Goal: Information Seeking & Learning: Check status

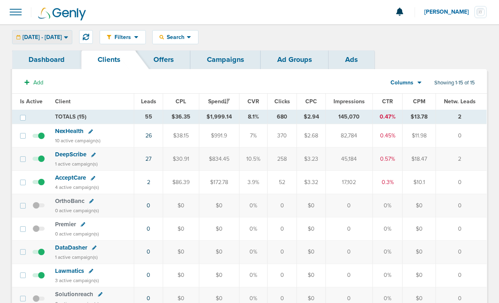
click at [52, 37] on span "[DATE] - [DATE]" at bounding box center [42, 38] width 39 height 6
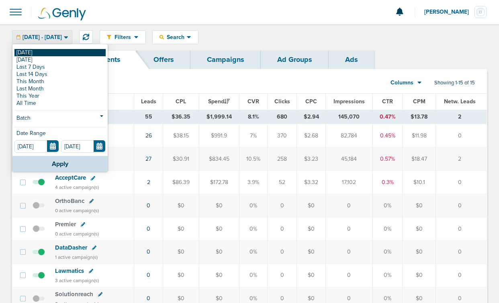
click at [51, 52] on link "[DATE]" at bounding box center [59, 52] width 91 height 7
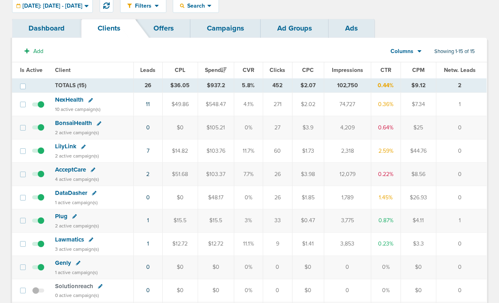
scroll to position [62, 0]
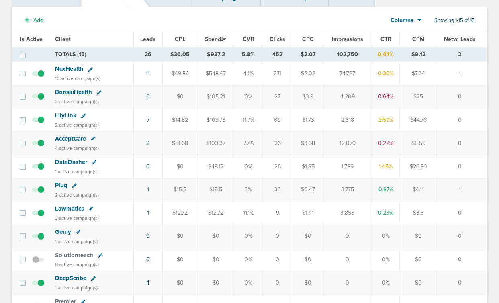
click at [63, 186] on span "Plug" at bounding box center [61, 185] width 12 height 7
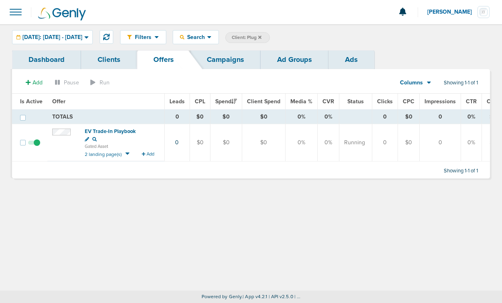
click at [338, 56] on link "Ads" at bounding box center [352, 59] width 46 height 19
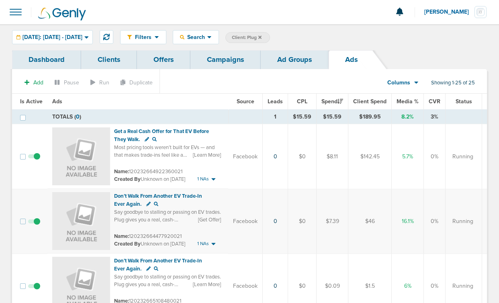
click at [101, 53] on link "Clients" at bounding box center [109, 59] width 56 height 19
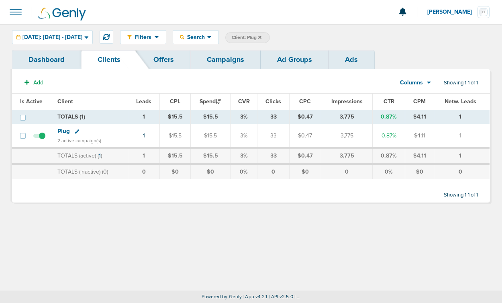
click at [270, 35] on label "Client: Plug" at bounding box center [248, 37] width 45 height 11
click at [262, 37] on icon at bounding box center [259, 37] width 3 height 5
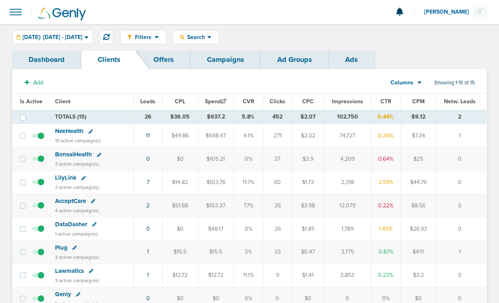
click at [66, 177] on span "LilyLink" at bounding box center [65, 177] width 21 height 7
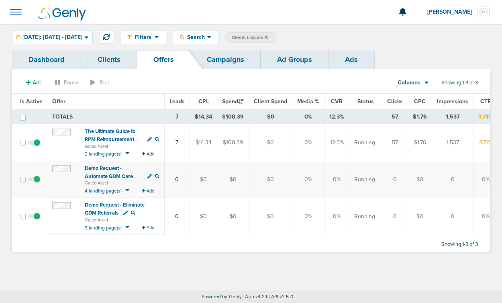
click at [332, 64] on link "Ads" at bounding box center [352, 59] width 46 height 19
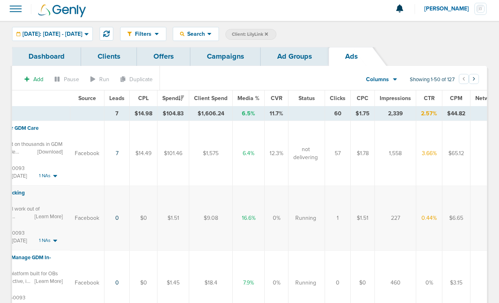
scroll to position [0, 160]
click at [426, 98] on span "CTR" at bounding box center [428, 98] width 11 height 7
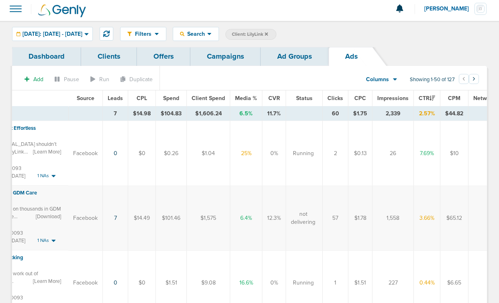
scroll to position [0, 0]
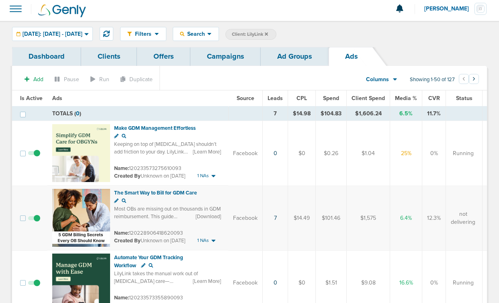
drag, startPoint x: 292, startPoint y: 33, endPoint x: 275, endPoint y: 38, distance: 18.1
click at [268, 33] on icon at bounding box center [266, 33] width 3 height 3
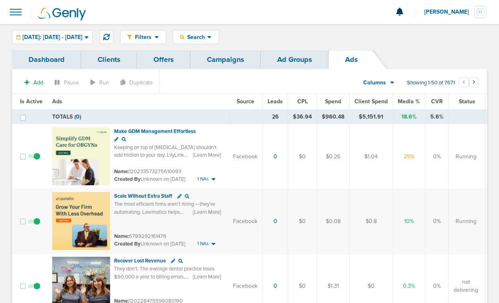
click at [108, 63] on link "Clients" at bounding box center [109, 59] width 56 height 19
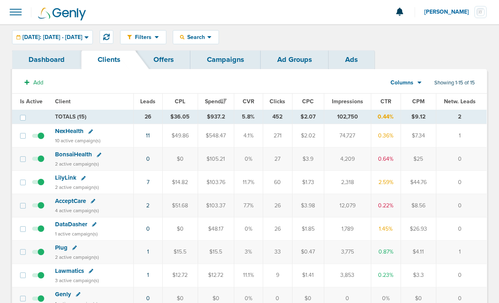
click at [74, 131] on span "NexHealth" at bounding box center [69, 130] width 29 height 7
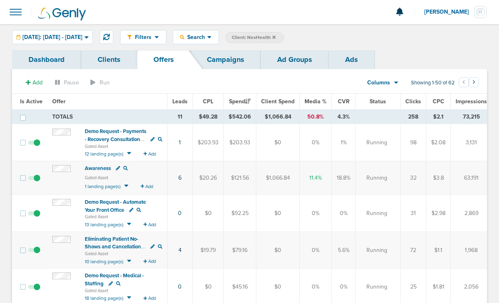
click at [354, 56] on link "Ads" at bounding box center [352, 59] width 46 height 19
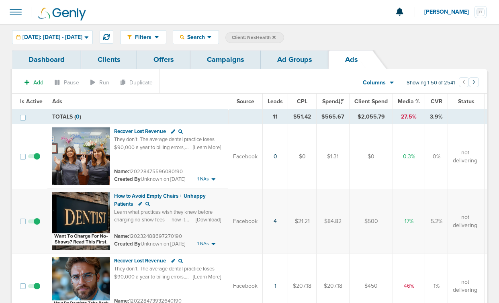
click at [273, 103] on span "Leads" at bounding box center [275, 101] width 15 height 7
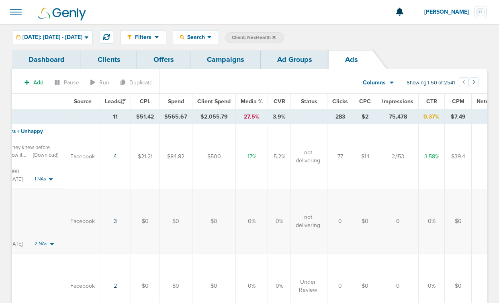
scroll to position [0, 188]
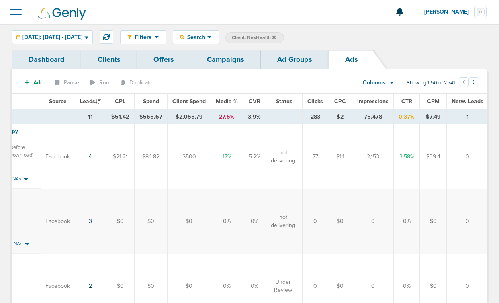
click at [402, 102] on span "CTR" at bounding box center [407, 101] width 11 height 7
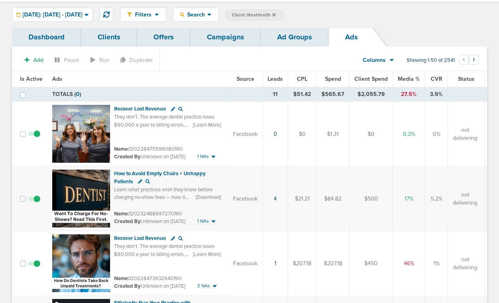
scroll to position [0, 0]
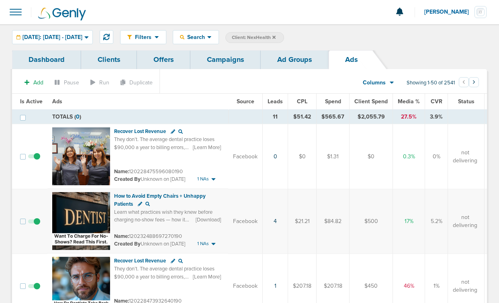
click at [276, 37] on icon at bounding box center [274, 37] width 3 height 5
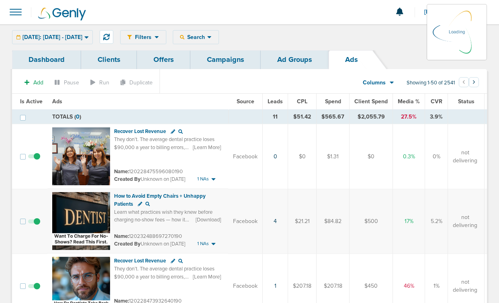
click at [92, 60] on link "Clients" at bounding box center [109, 59] width 56 height 19
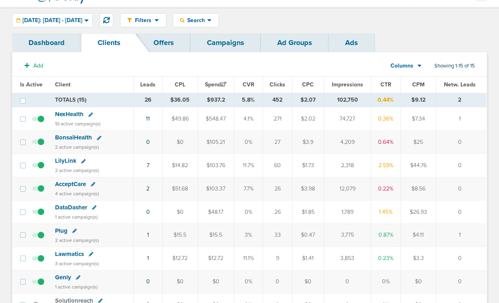
scroll to position [25, 0]
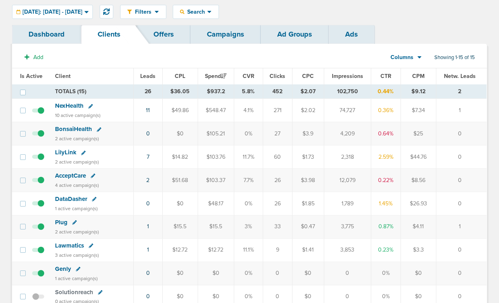
click at [82, 127] on span "BonsaiHealth" at bounding box center [73, 128] width 37 height 7
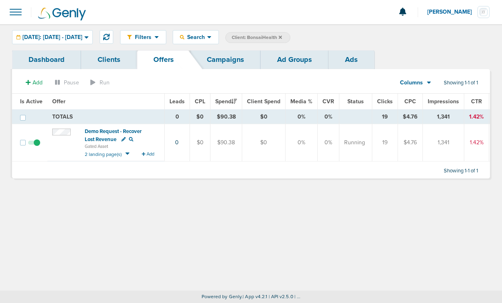
click at [346, 53] on link "Ads" at bounding box center [352, 59] width 46 height 19
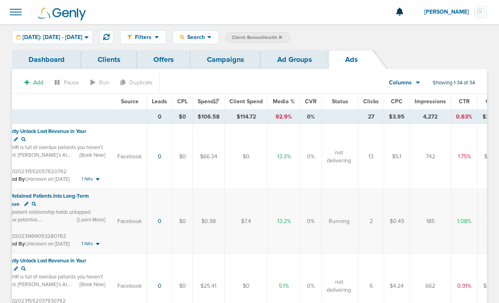
scroll to position [0, 175]
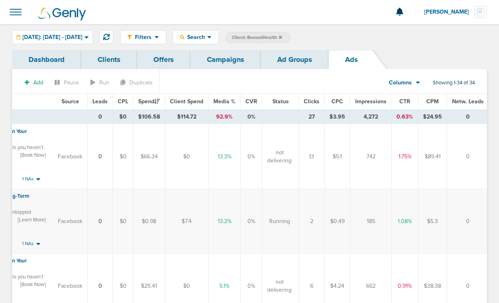
click at [400, 101] on span "CTR" at bounding box center [405, 101] width 11 height 7
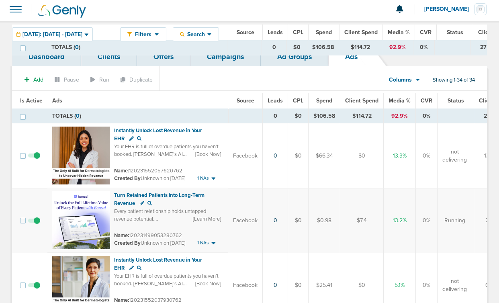
scroll to position [0, 0]
